Goal: Book appointment/travel/reservation

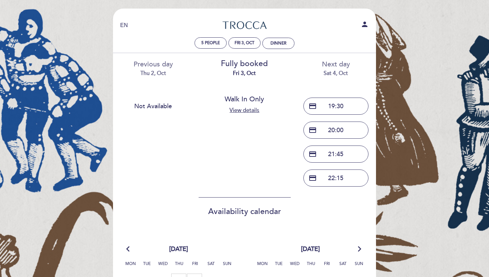
click at [337, 70] on div "Sat 4, Oct" at bounding box center [335, 73] width 81 height 8
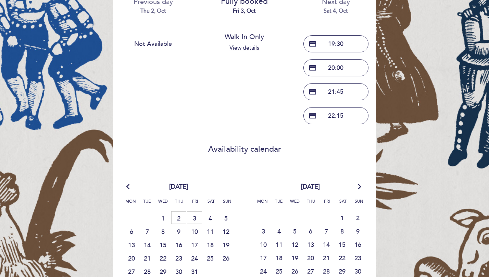
scroll to position [66, 0]
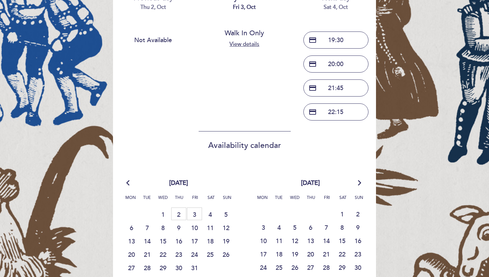
click at [335, 7] on div "Sat 4, Oct" at bounding box center [335, 7] width 81 height 8
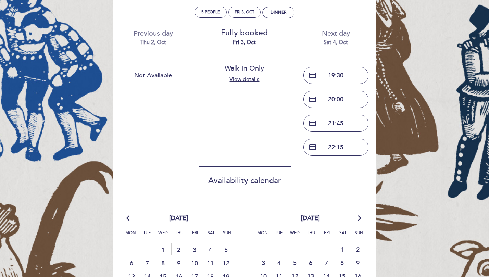
scroll to position [31, 0]
click at [338, 34] on div "Next day Sat 4, Oct" at bounding box center [335, 36] width 81 height 17
click at [243, 12] on div "Fri 3, Oct" at bounding box center [244, 11] width 20 height 5
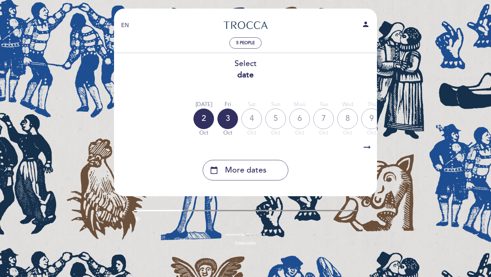
click at [253, 120] on div "4" at bounding box center [251, 118] width 21 height 21
click at [249, 122] on div "4" at bounding box center [251, 118] width 21 height 21
click at [234, 107] on div "Fri" at bounding box center [227, 105] width 21 height 8
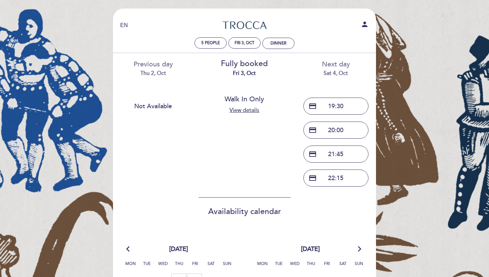
click at [335, 72] on div "Sat 4, Oct" at bounding box center [335, 73] width 81 height 8
click at [338, 104] on button "credit_card 19:30" at bounding box center [335, 106] width 65 height 17
